Goal: Information Seeking & Learning: Understand process/instructions

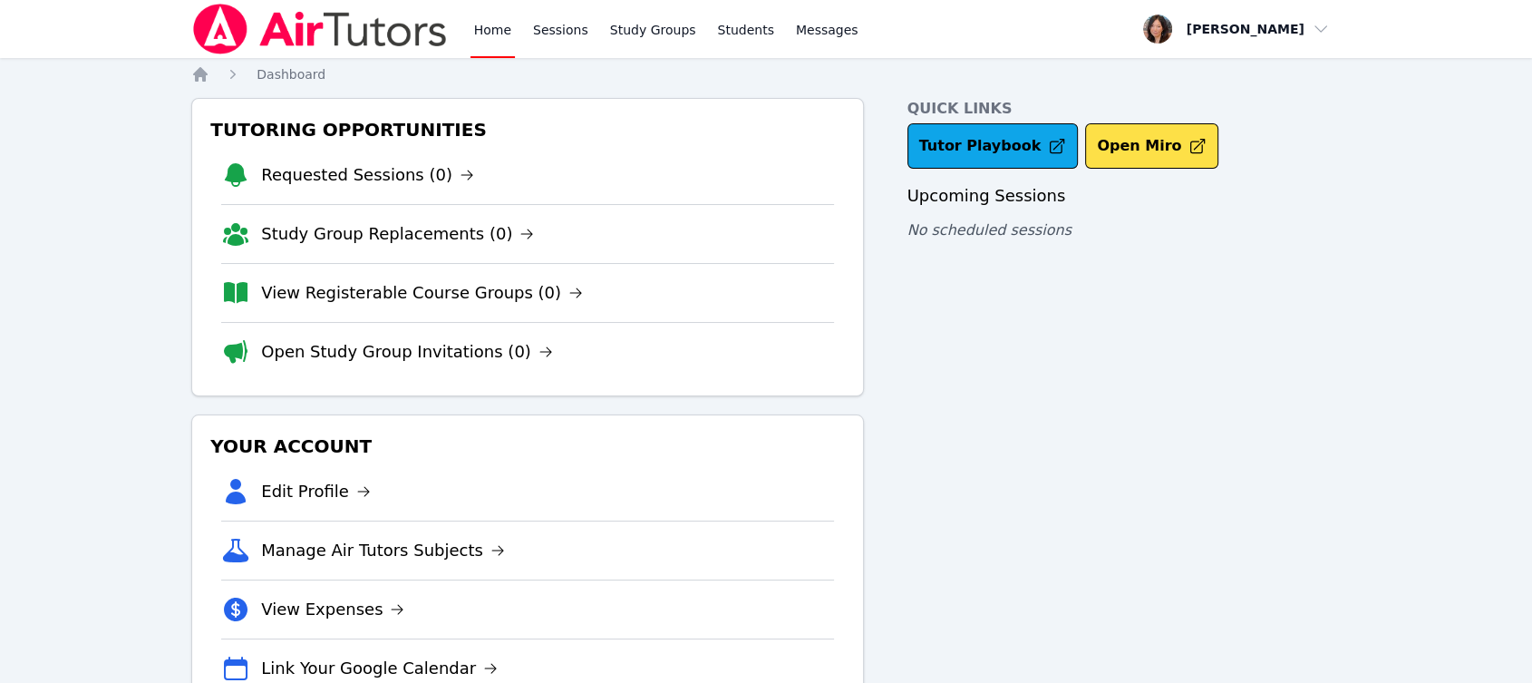
click at [1260, 151] on div "Tutor Playbook Open Miro" at bounding box center [1123, 145] width 433 height 45
